Goal: Task Accomplishment & Management: Manage account settings

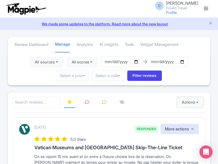
click at [189, 102] on button "Actions" at bounding box center [190, 101] width 27 height 11
click at [0, 0] on link "Import new reviews" at bounding box center [0, 0] width 0 height 0
